Goal: Answer question/provide support: Share knowledge or assist other users

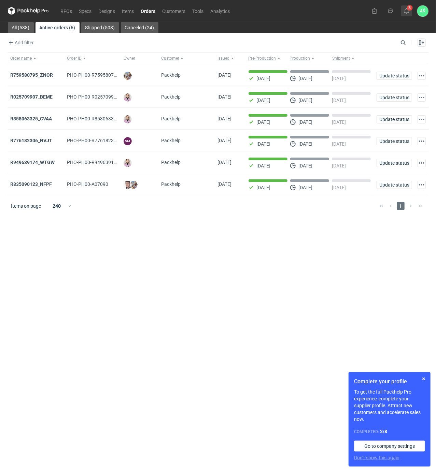
click at [407, 11] on icon at bounding box center [406, 10] width 5 height 5
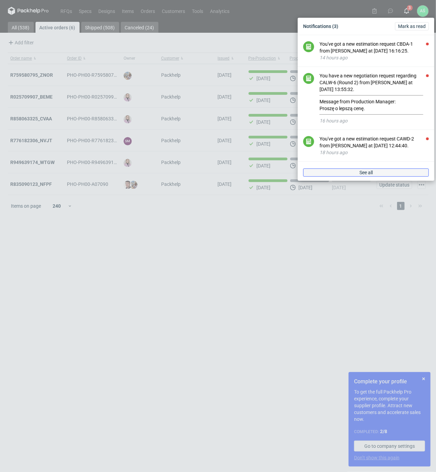
click at [364, 171] on span "See all" at bounding box center [365, 172] width 13 height 5
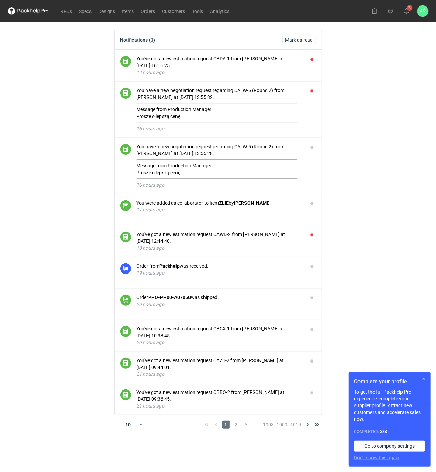
click at [423, 378] on button "button" at bounding box center [423, 379] width 8 height 8
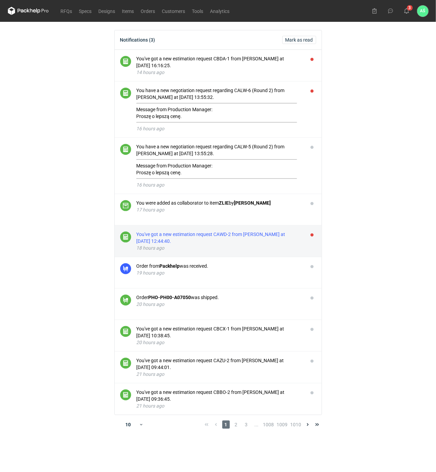
click at [246, 242] on div "You've got a new estimation request CAWD-2 from [PERSON_NAME] at [DATE] 12:44:4…" at bounding box center [219, 238] width 166 height 14
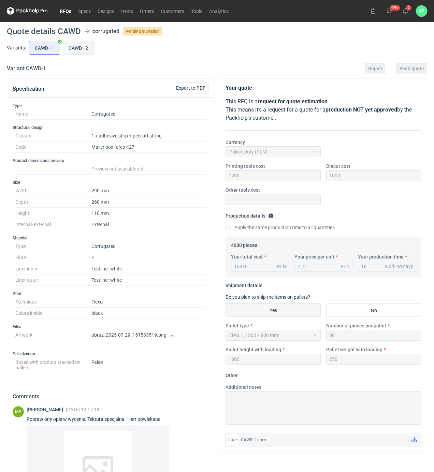
click at [84, 49] on input "CAWD - 2" at bounding box center [78, 47] width 30 height 13
radio input "true"
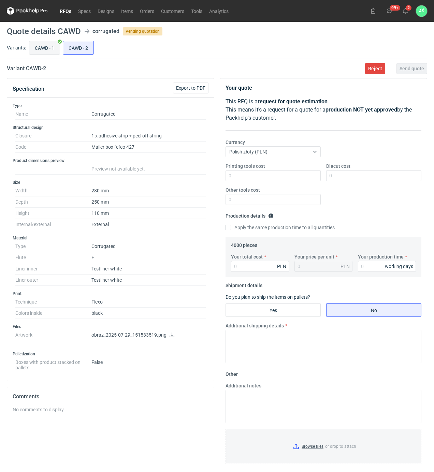
click at [38, 49] on input "CAWD - 1" at bounding box center [44, 47] width 30 height 13
radio input "true"
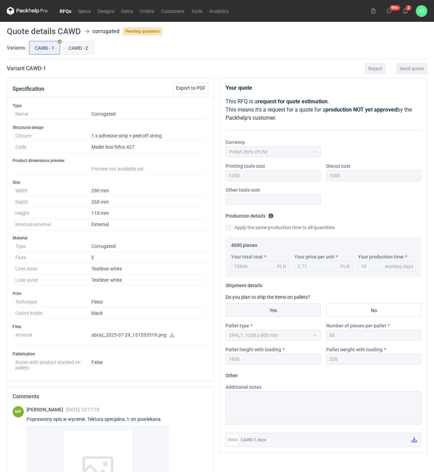
click at [71, 48] on input "CAWD - 2" at bounding box center [78, 47] width 30 height 13
radio input "true"
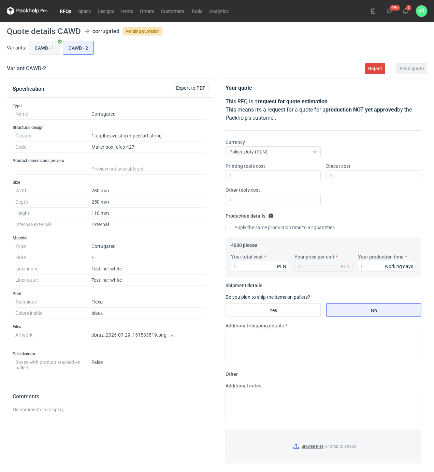
click at [38, 44] on input "CAWD - 1" at bounding box center [44, 47] width 30 height 13
radio input "true"
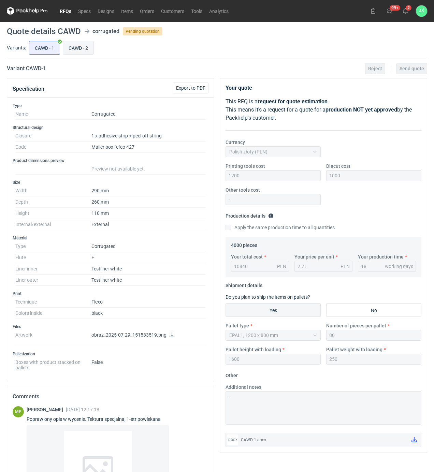
click at [71, 45] on input "CAWD - 2" at bounding box center [78, 47] width 30 height 13
radio input "true"
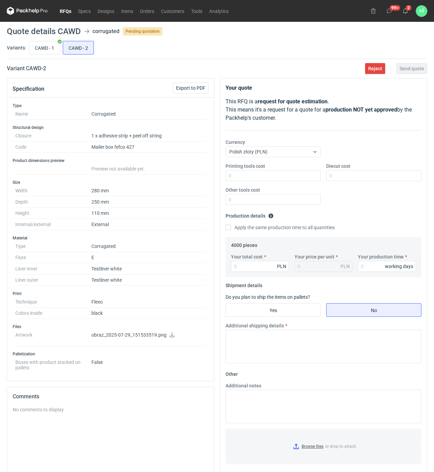
click at [173, 335] on icon at bounding box center [171, 335] width 5 height 5
click at [46, 51] on input "CAWD - 1" at bounding box center [44, 47] width 30 height 13
radio input "true"
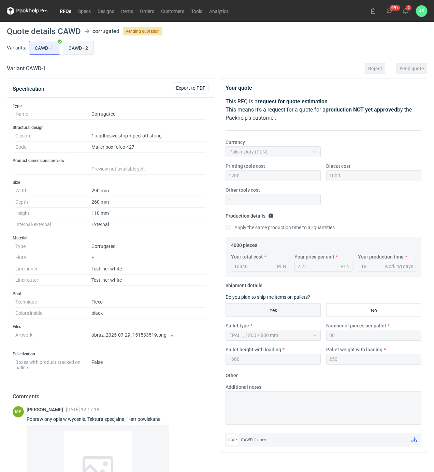
click at [84, 49] on input "CAWD - 2" at bounding box center [78, 47] width 30 height 13
radio input "true"
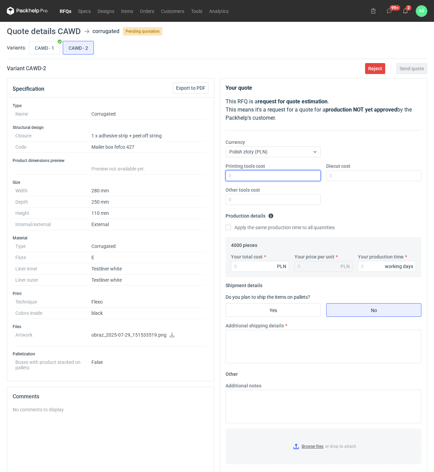
click at [288, 176] on input "Printing tools cost" at bounding box center [273, 175] width 95 height 11
type input "300"
type input "900"
type input "10640"
type input "2.66"
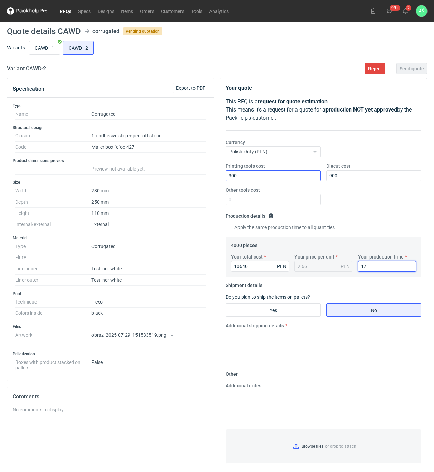
type input "17"
click at [303, 307] on input "Yes" at bounding box center [273, 310] width 95 height 13
radio input "true"
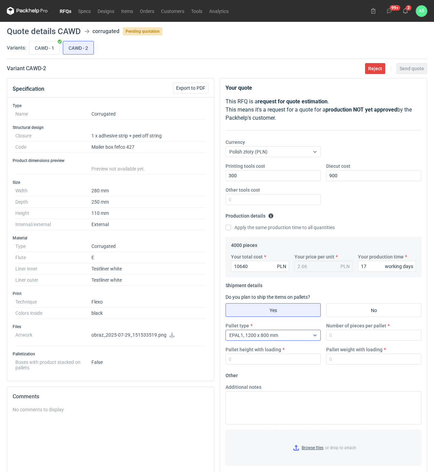
click at [306, 337] on div "EPAL1, 1200 x 800 mm" at bounding box center [268, 336] width 84 height 10
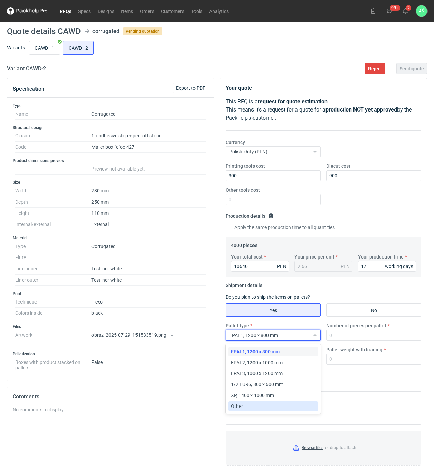
click at [248, 404] on div "Other" at bounding box center [273, 406] width 84 height 7
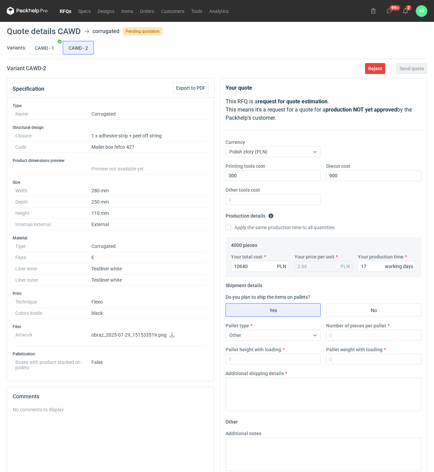
click at [335, 343] on div "Pallet type Other Number of pieces per pallet Pallet height with loading Pallet…" at bounding box center [323, 346] width 201 height 48
click at [338, 339] on input "Number of pieces per pallet" at bounding box center [373, 335] width 95 height 11
drag, startPoint x: 343, startPoint y: 336, endPoint x: 319, endPoint y: 336, distance: 23.2
click at [319, 336] on div "Pallet type Other Number of pieces per pallet 1400 Pallet height with loading P…" at bounding box center [323, 346] width 201 height 48
type input "1350"
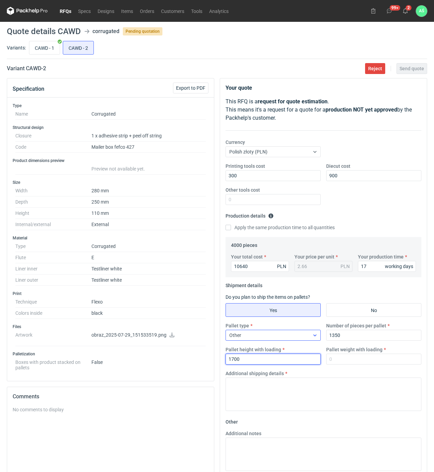
type input "1700"
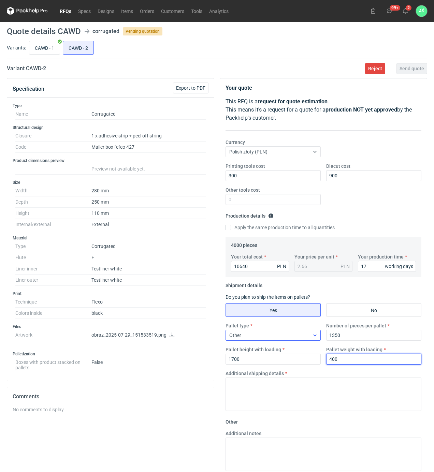
type input "400"
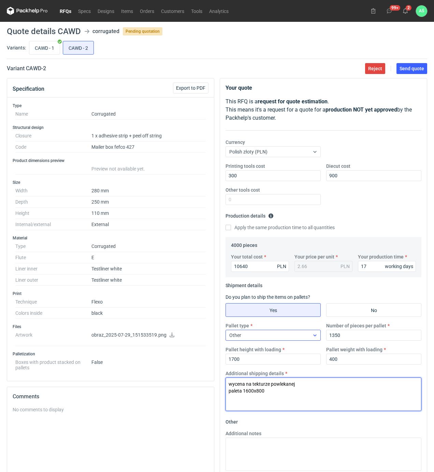
type textarea "wycena na tekturze powlekanej paleta 1600x800"
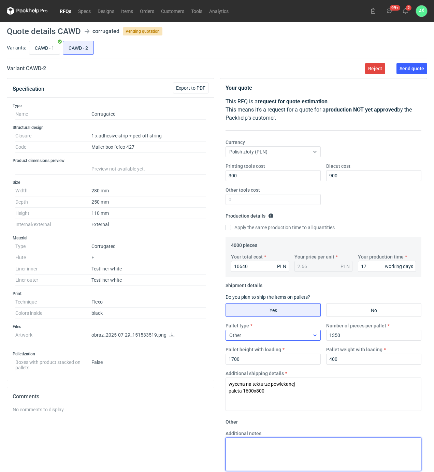
paste textarea "wycena na tekturze powlekanej paleta 1600x800"
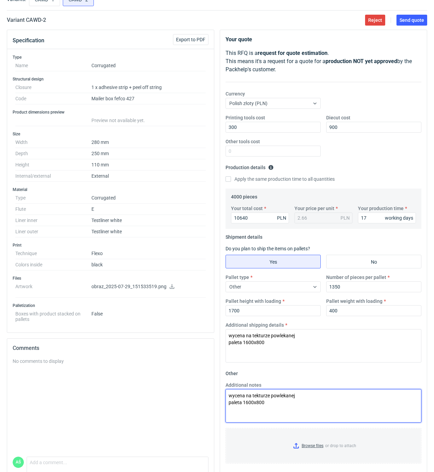
scroll to position [81, 0]
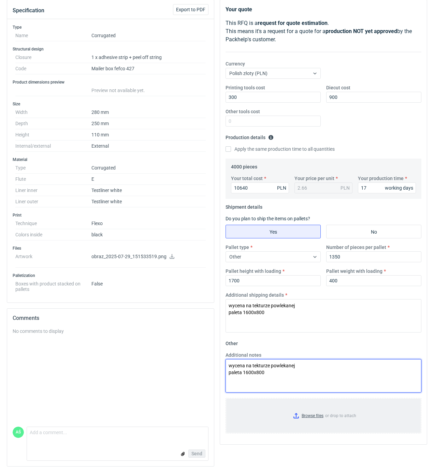
type textarea "wycena na tekturze powlekanej paleta 1600x800"
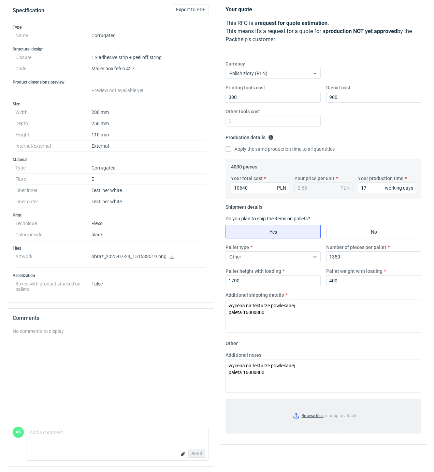
click at [313, 416] on input "Browse files or drop to attach" at bounding box center [323, 416] width 194 height 34
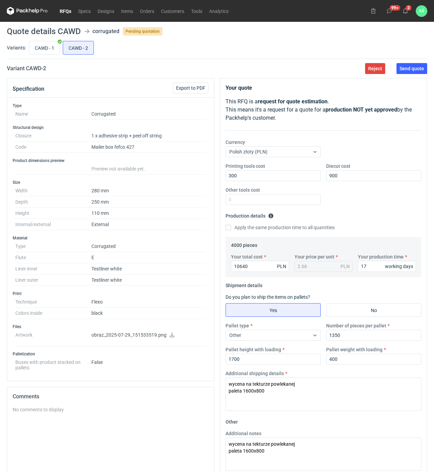
click at [407, 75] on main "Quote details CAWD corrugated Pending quotation Variants: CAWD - 1 CAWD - 2 Var…" at bounding box center [217, 286] width 426 height 529
click at [408, 71] on span "Send quote" at bounding box center [412, 68] width 25 height 5
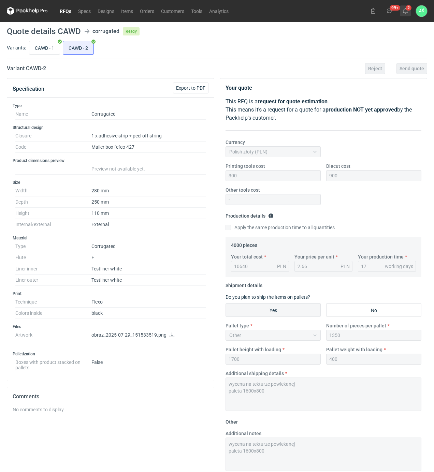
click at [404, 13] on use at bounding box center [405, 10] width 5 height 5
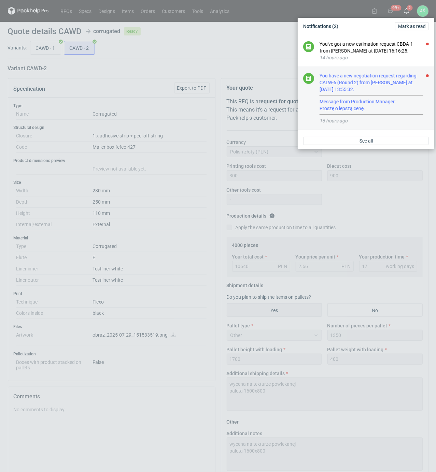
click at [349, 99] on div "You have a new negotiation request regarding CALW-6 (Round 2) from [PERSON_NAME…" at bounding box center [373, 93] width 109 height 43
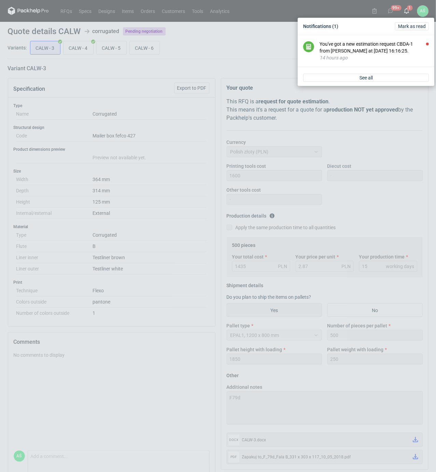
click at [122, 88] on div "Notifications (1) [PERSON_NAME] as read You've got a new estimation request CBD…" at bounding box center [218, 236] width 436 height 472
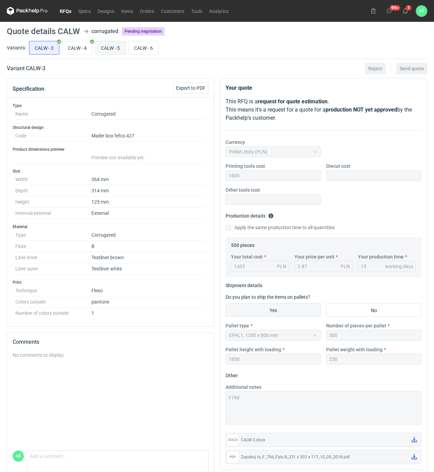
click at [112, 48] on input "CALW - 5" at bounding box center [111, 47] width 30 height 13
radio input "true"
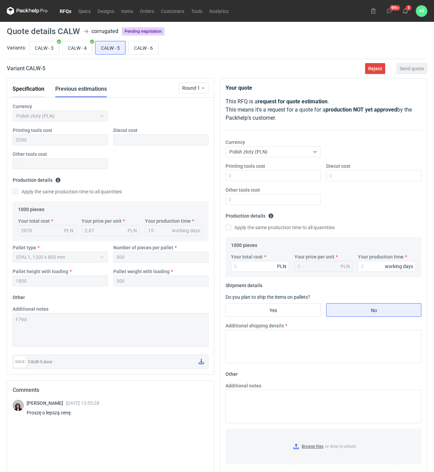
click at [39, 95] on button "Specification" at bounding box center [29, 89] width 32 height 16
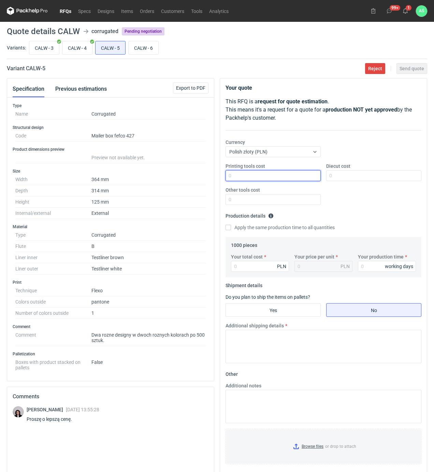
click at [305, 177] on input "Printing tools cost" at bounding box center [273, 175] width 95 height 11
type input "3200"
type input "2700"
type input "2.7"
type input "15"
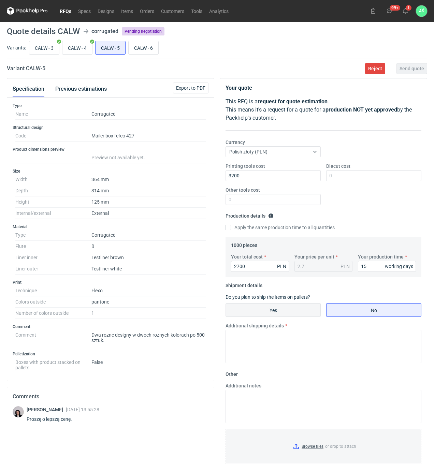
click at [288, 313] on input "Yes" at bounding box center [273, 310] width 95 height 13
radio input "true"
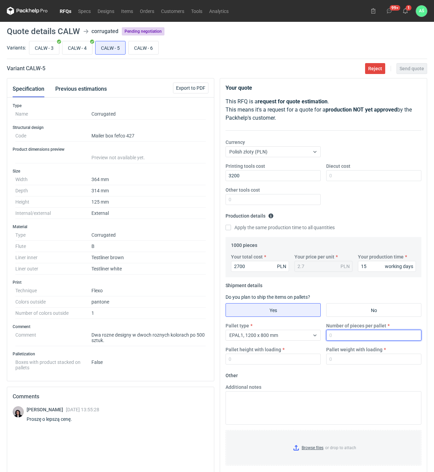
drag, startPoint x: 329, startPoint y: 333, endPoint x: 341, endPoint y: 336, distance: 12.2
click at [332, 333] on input "Number of pieces per pallet" at bounding box center [373, 335] width 95 height 11
type input "500"
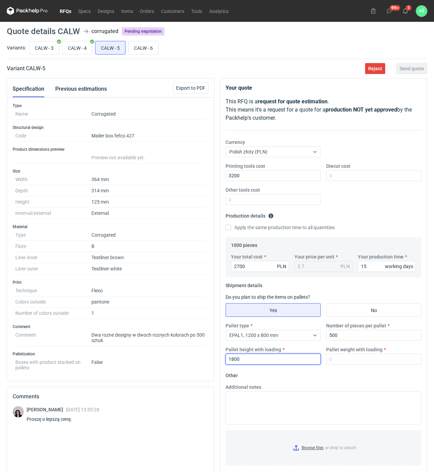
type input "1800"
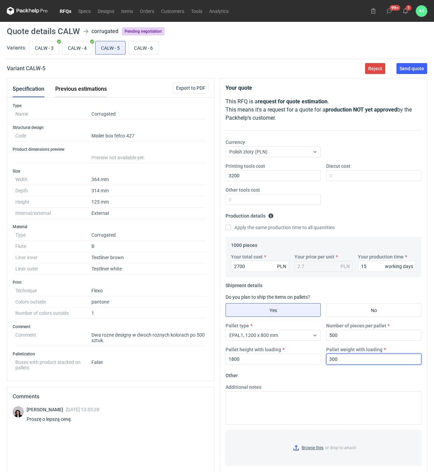
type input "300"
click at [90, 88] on button "Previous estimations" at bounding box center [81, 89] width 52 height 16
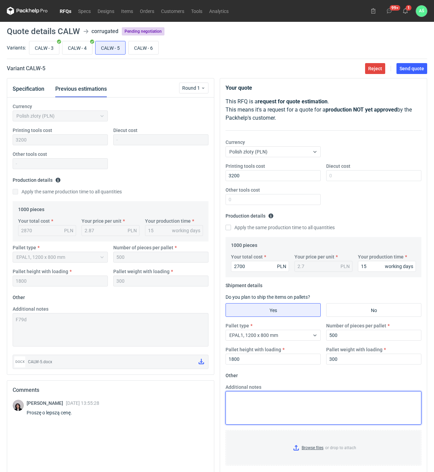
click at [254, 401] on textarea "Additional notes" at bounding box center [324, 407] width 196 height 33
type textarea "F79d"
click at [316, 444] on input "Browse files or drop to attach" at bounding box center [323, 448] width 194 height 34
click at [411, 64] on button "Send quote" at bounding box center [411, 68] width 31 height 11
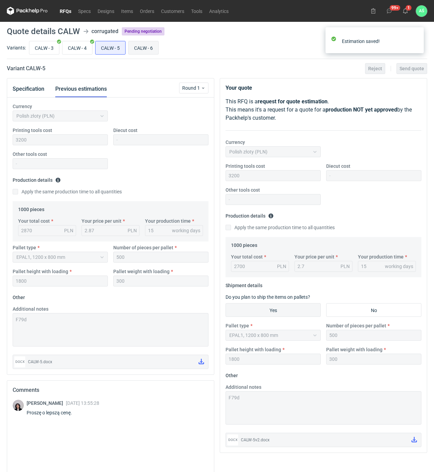
click at [146, 47] on input "CALW - 6" at bounding box center [144, 47] width 30 height 13
radio input "true"
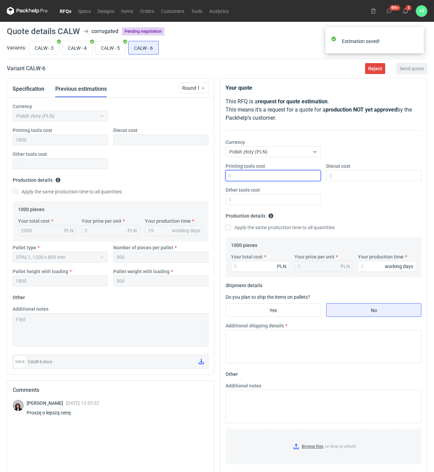
click at [290, 177] on input "Printing tools cost" at bounding box center [273, 175] width 95 height 11
type input "1800"
type input "1900"
type input "1.9"
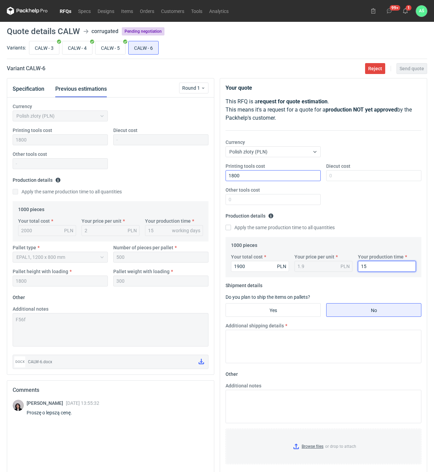
type input "15"
click at [271, 303] on fieldset "Shipment details Do you plan to ship the items on pallets? Yes No Additional sh…" at bounding box center [324, 324] width 196 height 89
click at [272, 313] on input "Yes" at bounding box center [273, 310] width 95 height 13
radio input "true"
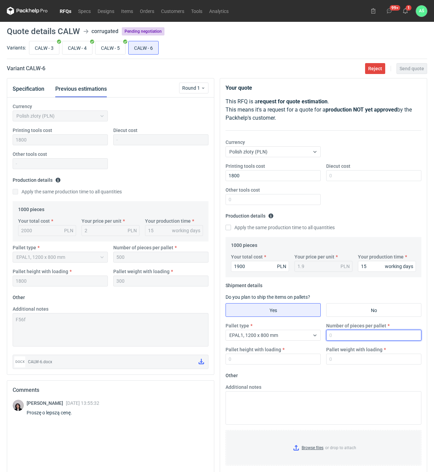
drag, startPoint x: 332, startPoint y: 336, endPoint x: 342, endPoint y: 340, distance: 10.1
click at [336, 337] on input "Number of pieces per pallet" at bounding box center [373, 335] width 95 height 11
type input "500"
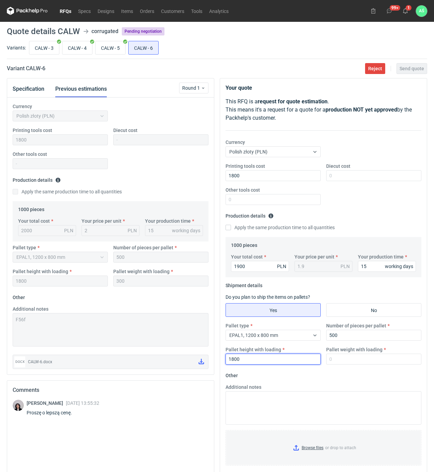
type input "1800"
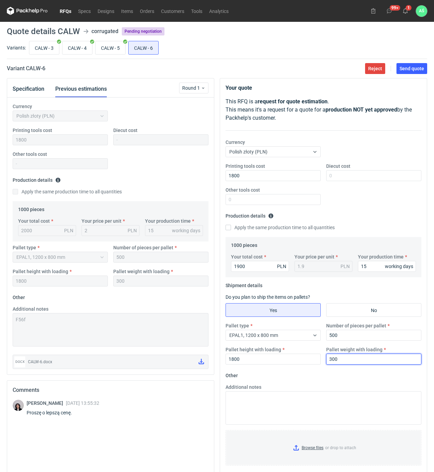
type input "300"
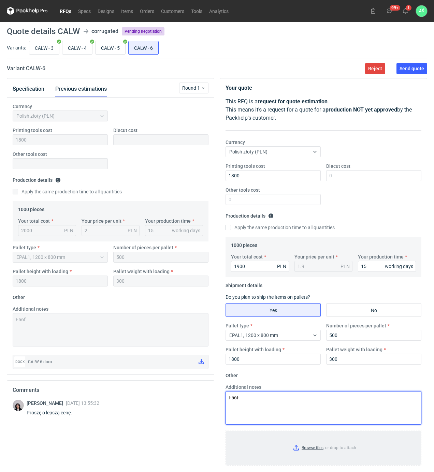
type textarea "F56F"
click at [317, 445] on input "Browse files or drop to attach" at bounding box center [323, 448] width 194 height 34
click at [410, 72] on button "Send quote" at bounding box center [411, 68] width 31 height 11
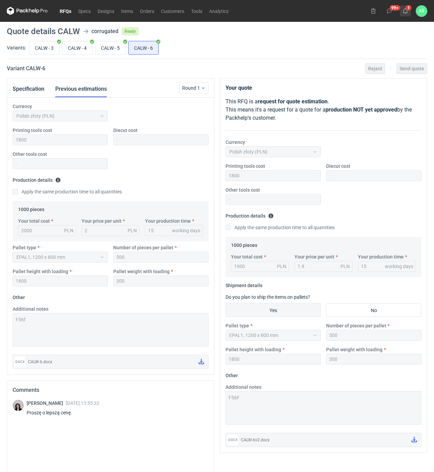
click at [403, 10] on use at bounding box center [405, 10] width 5 height 5
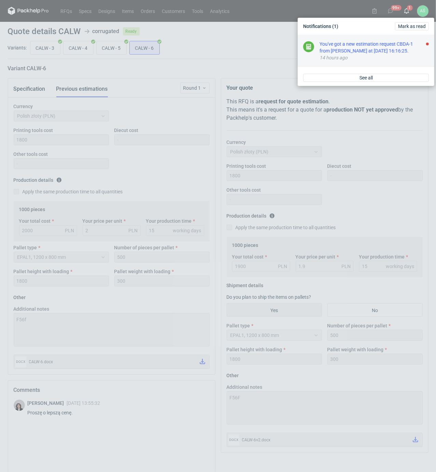
click at [381, 50] on div "You've got a new estimation request CBDA-1 from [PERSON_NAME] at [DATE] 16:16:2…" at bounding box center [373, 48] width 109 height 14
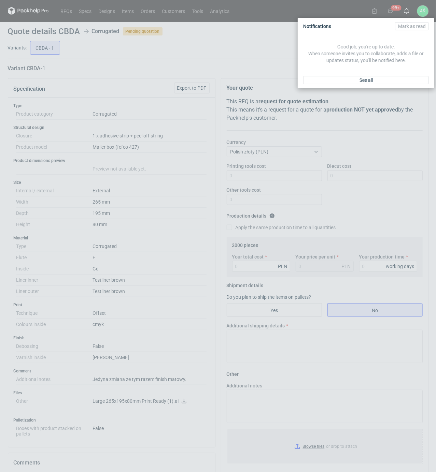
click at [187, 208] on div "Notifications [PERSON_NAME] as read Good job, you're up to date. When someone i…" at bounding box center [218, 236] width 436 height 472
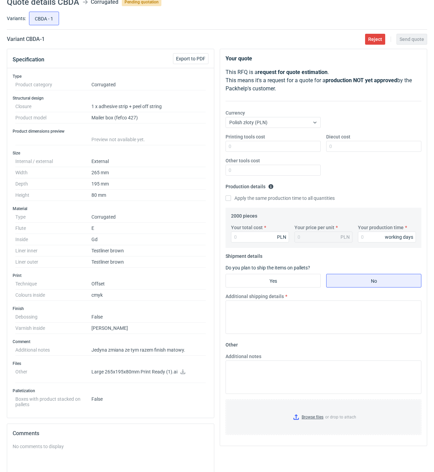
scroll to position [45, 0]
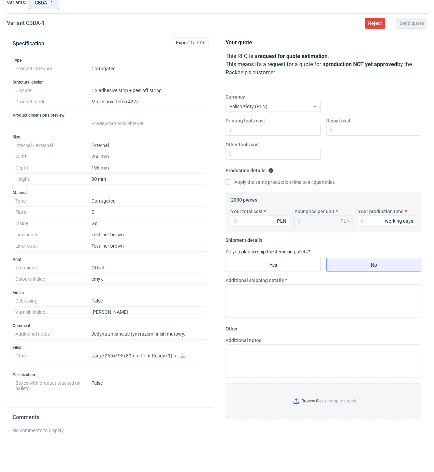
click at [183, 358] on icon at bounding box center [182, 355] width 5 height 5
click at [151, 163] on dd "195 mm" at bounding box center [148, 167] width 114 height 11
click at [277, 133] on input "Printing tools cost" at bounding box center [273, 130] width 95 height 11
type input "1350"
type input "6120"
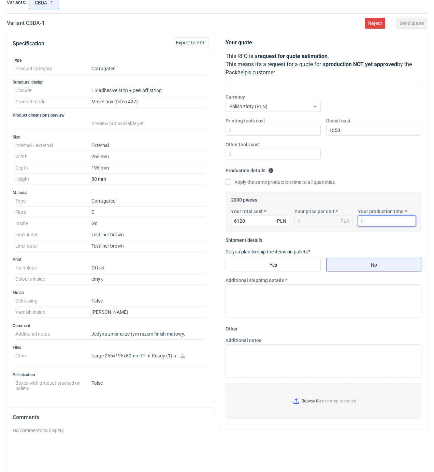
type input "3.06"
type input "18"
click at [266, 270] on input "Yes" at bounding box center [273, 264] width 95 height 13
radio input "true"
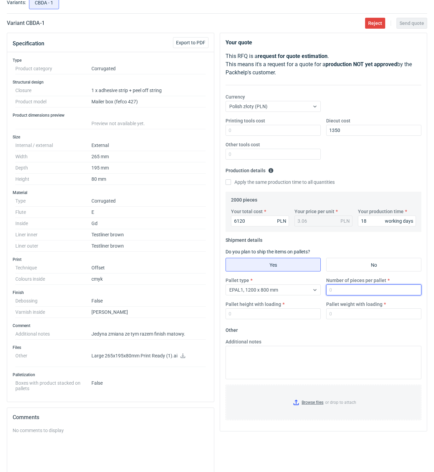
click at [333, 291] on input "Number of pieces per pallet" at bounding box center [373, 290] width 95 height 11
type input "1000"
type input "1800"
type input "350"
click at [320, 400] on input "Browse files or drop to attach" at bounding box center [323, 403] width 194 height 34
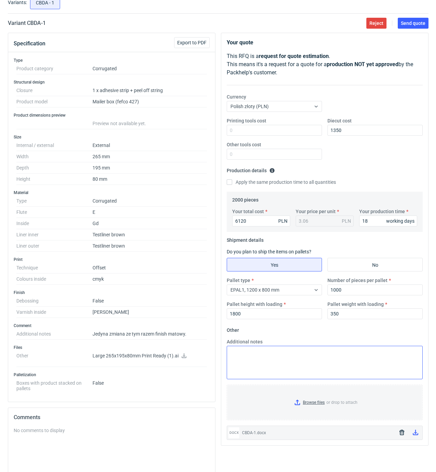
scroll to position [0, 0]
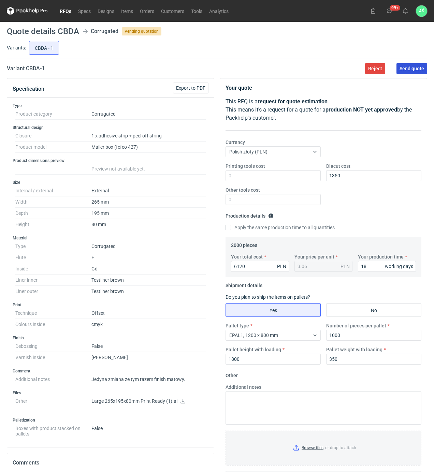
click at [409, 73] on button "Send quote" at bounding box center [411, 68] width 31 height 11
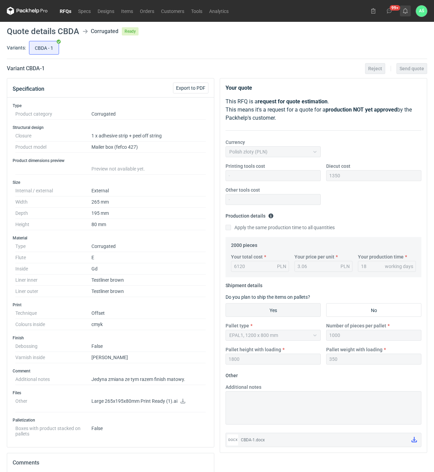
click at [407, 13] on icon at bounding box center [405, 10] width 5 height 5
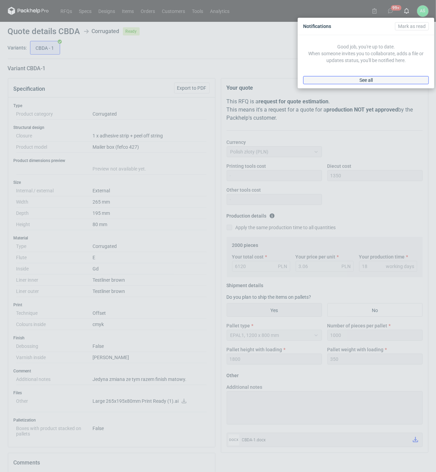
click at [395, 78] on link "See all" at bounding box center [366, 80] width 126 height 8
